Goal: Information Seeking & Learning: Learn about a topic

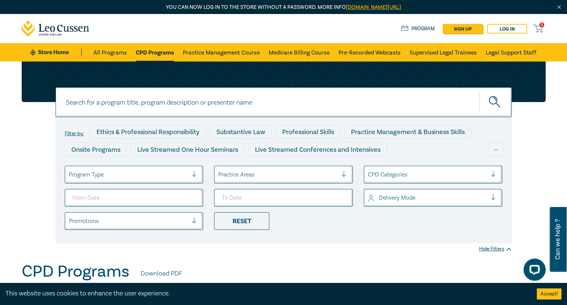
click at [327, 109] on input at bounding box center [284, 102] width 457 height 30
type input "owner builder"
click at [480, 91] on button "submit" at bounding box center [496, 102] width 32 height 22
click at [488, 97] on button "submit" at bounding box center [496, 102] width 32 height 22
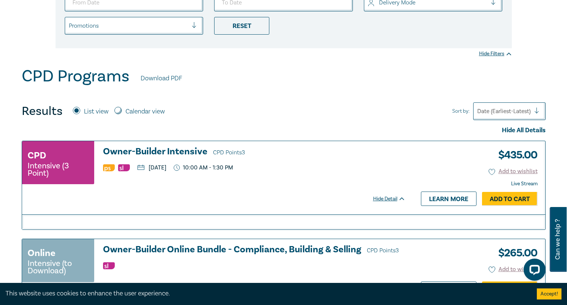
scroll to position [258, 0]
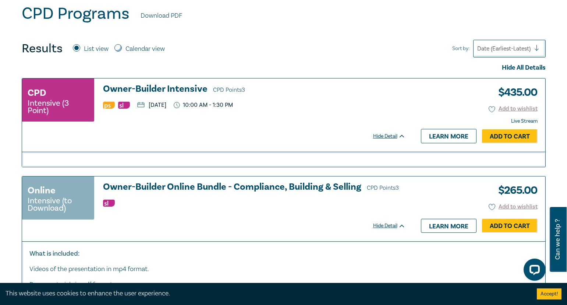
click at [403, 135] on icon at bounding box center [402, 136] width 4 height 2
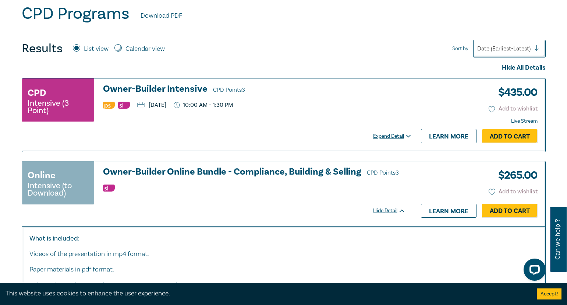
click at [403, 135] on div "Expand Detail" at bounding box center [393, 136] width 41 height 7
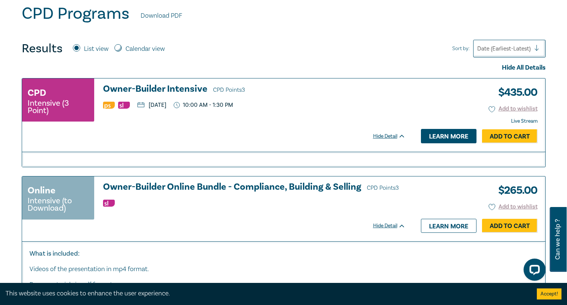
click at [438, 136] on link "Learn more" at bounding box center [449, 136] width 56 height 14
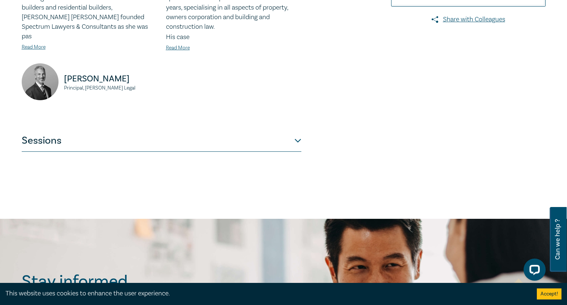
scroll to position [258, 0]
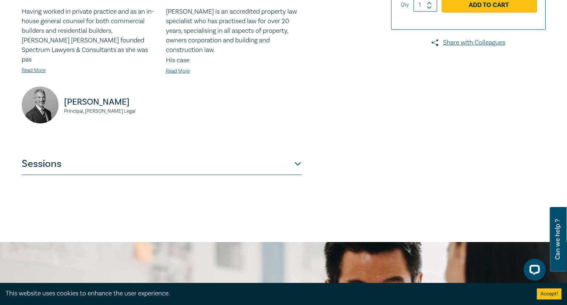
click at [295, 153] on button "Sessions" at bounding box center [162, 164] width 280 height 22
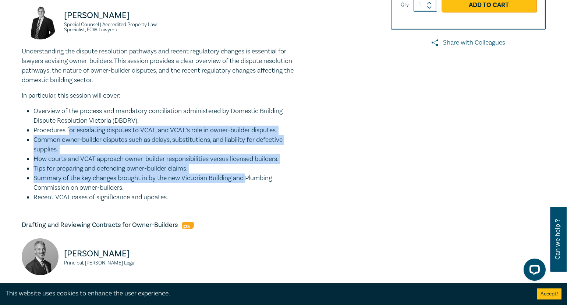
drag, startPoint x: 71, startPoint y: 132, endPoint x: 249, endPoint y: 181, distance: 184.4
click at [249, 181] on ul "Overview of the process and mandatory conciliation administered by Domestic Bui…" at bounding box center [162, 154] width 280 height 96
drag, startPoint x: 249, startPoint y: 181, endPoint x: 117, endPoint y: 149, distance: 134.9
click at [117, 149] on li "Common owner-builder disputes such as delays, substitutions, and liability for …" at bounding box center [168, 144] width 268 height 19
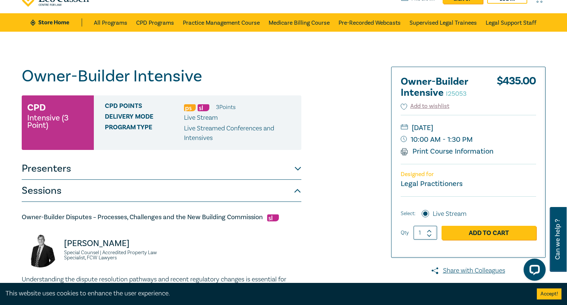
scroll to position [0, 0]
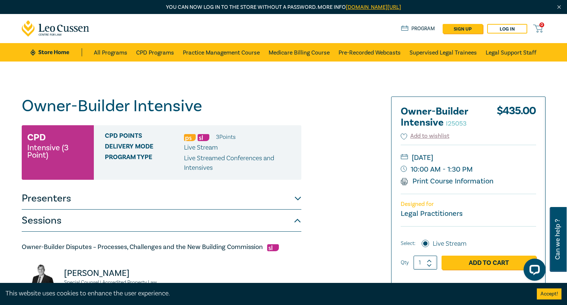
click at [301, 203] on button "Presenters" at bounding box center [162, 198] width 280 height 22
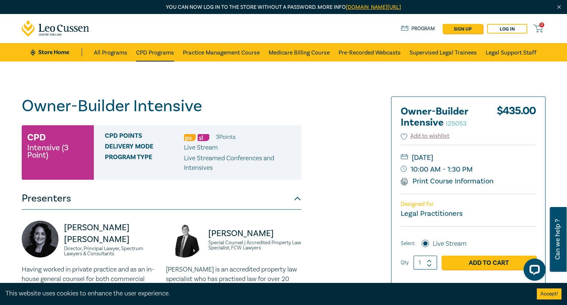
click at [151, 48] on link "CPD Programs" at bounding box center [155, 52] width 38 height 18
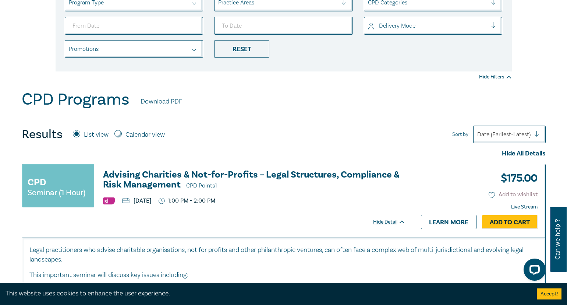
scroll to position [86, 0]
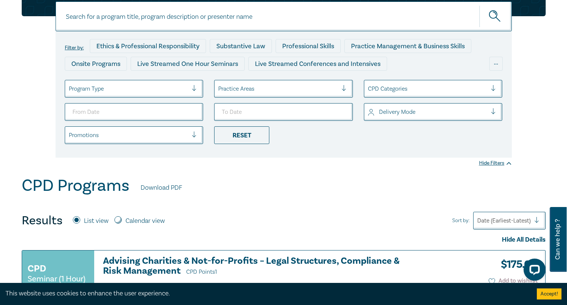
click at [175, 95] on div "Program Type" at bounding box center [134, 89] width 139 height 18
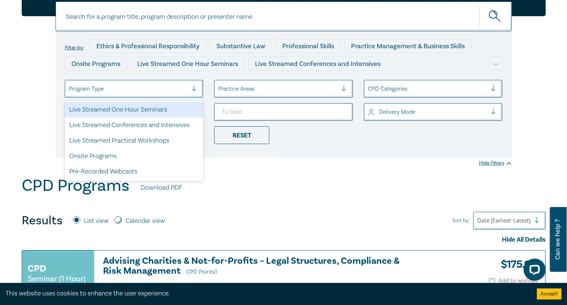
click at [239, 90] on div at bounding box center [278, 89] width 120 height 10
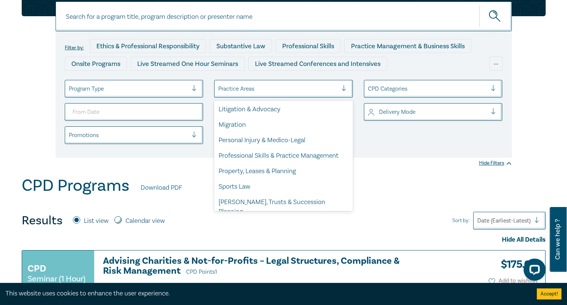
scroll to position [0, 0]
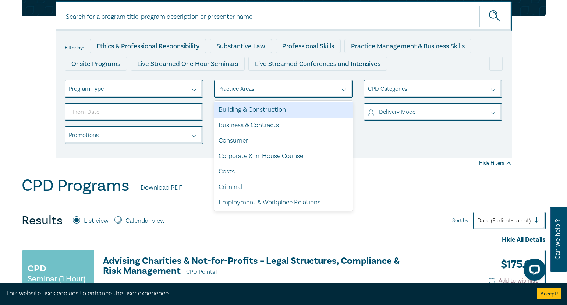
click at [310, 109] on div "Building & Construction" at bounding box center [283, 109] width 139 height 15
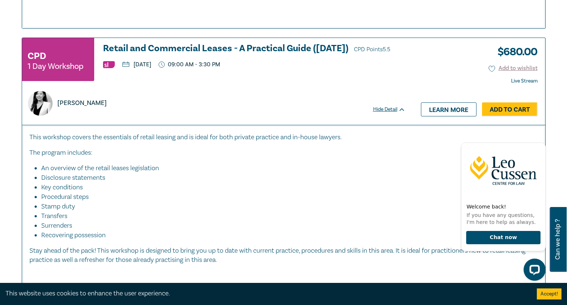
scroll to position [1031, 0]
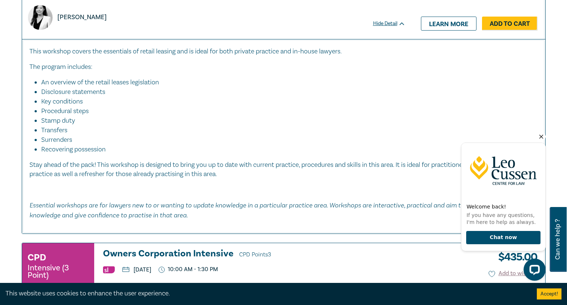
click at [543, 136] on icon "Hide greeting" at bounding box center [541, 136] width 9 height 9
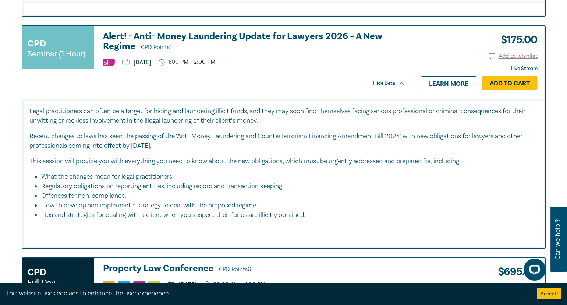
scroll to position [3007, 0]
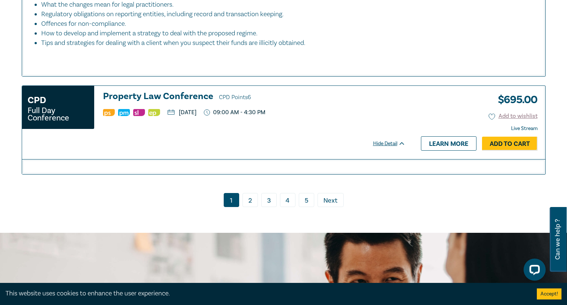
click at [250, 193] on link "2" at bounding box center [250, 200] width 15 height 14
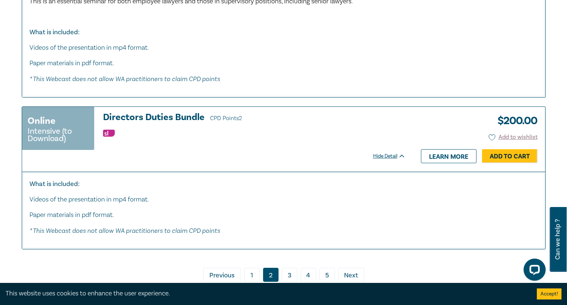
scroll to position [3867, 0]
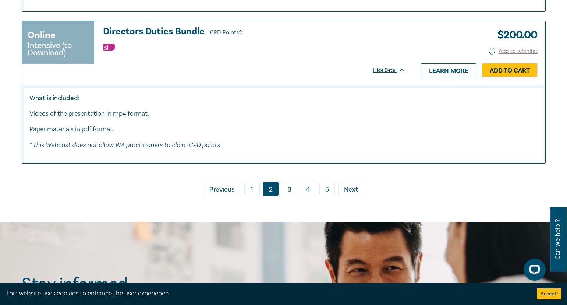
click at [291, 196] on link "3" at bounding box center [289, 189] width 15 height 14
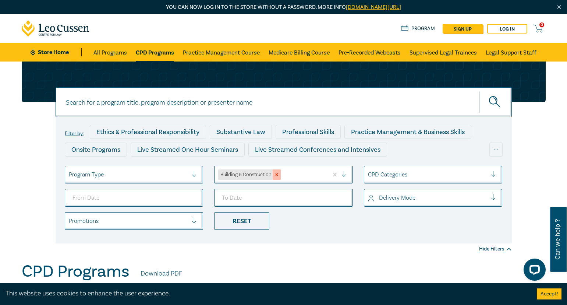
click at [279, 175] on icon "Remove Building & Construction" at bounding box center [276, 174] width 5 height 5
click at [324, 173] on div at bounding box center [278, 175] width 120 height 10
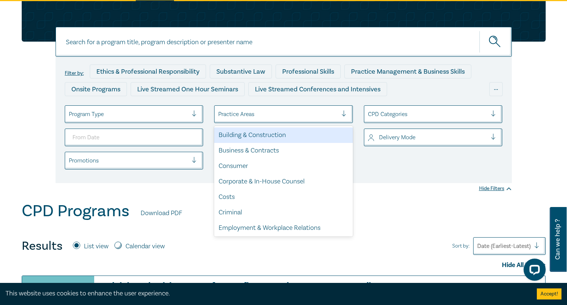
scroll to position [86, 0]
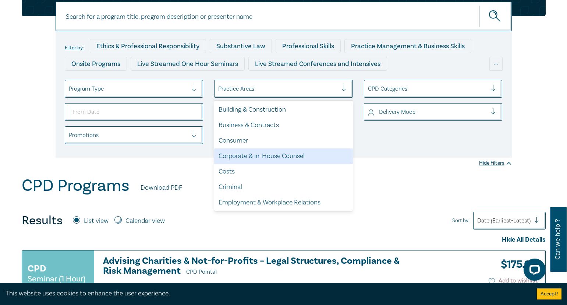
click at [285, 158] on div "Corporate & In-House Counsel" at bounding box center [283, 155] width 139 height 15
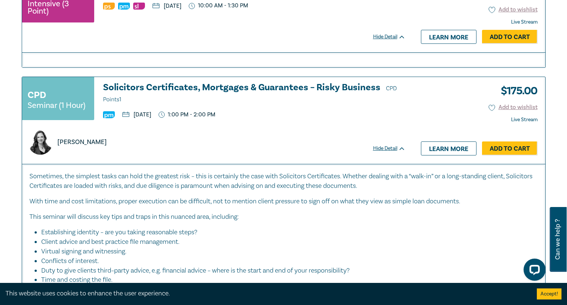
scroll to position [2750, 0]
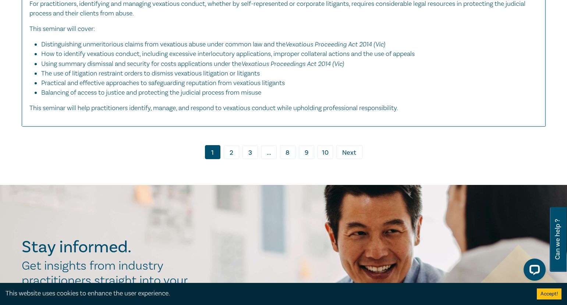
click at [227, 150] on link "2" at bounding box center [231, 152] width 15 height 14
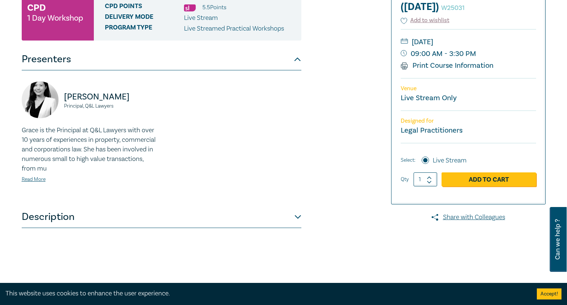
scroll to position [172, 0]
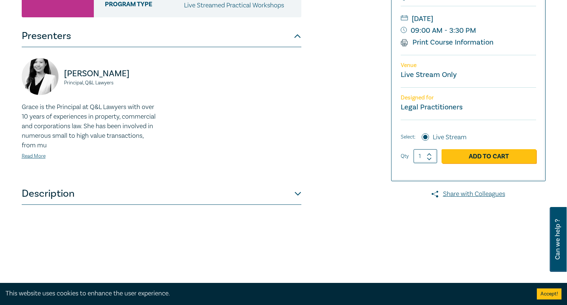
click at [132, 195] on button "Description" at bounding box center [162, 194] width 280 height 22
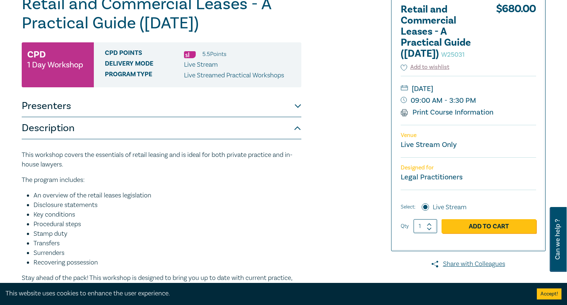
scroll to position [86, 0]
